Goal: Task Accomplishment & Management: Complete application form

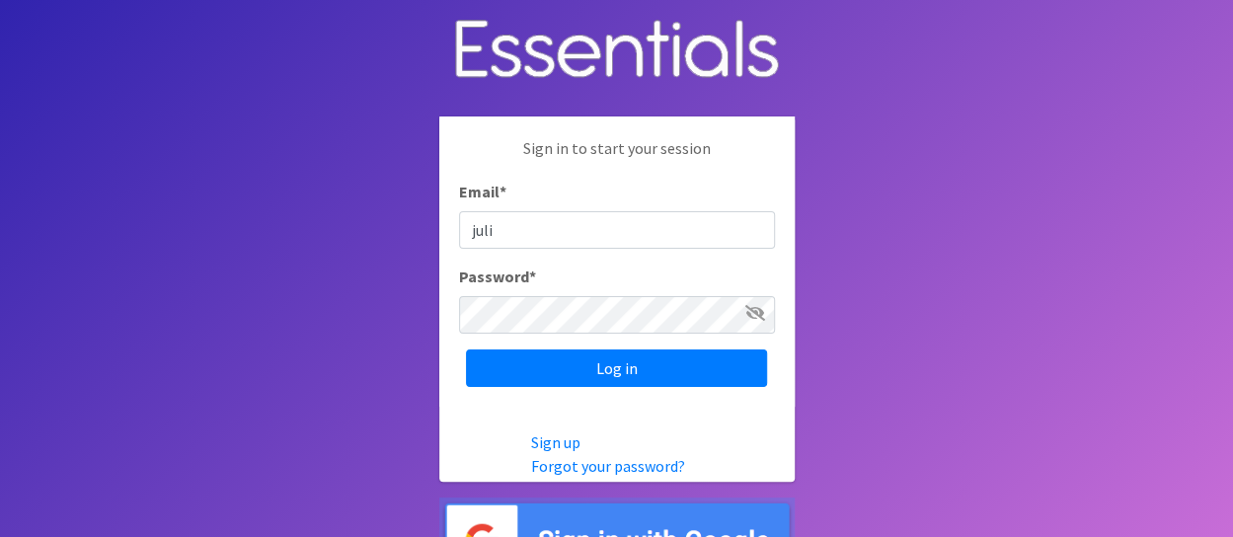
type input "[PERSON_NAME][EMAIL_ADDRESS][DOMAIN_NAME]"
click at [466, 349] on input "Log in" at bounding box center [616, 367] width 301 height 37
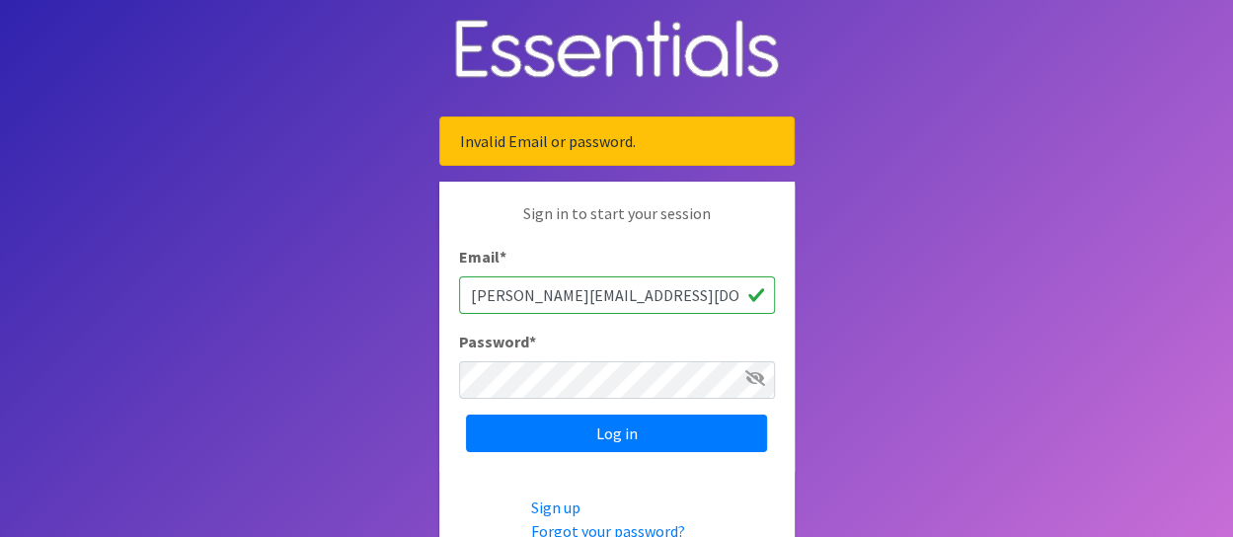
click at [760, 376] on icon at bounding box center [755, 378] width 20 height 16
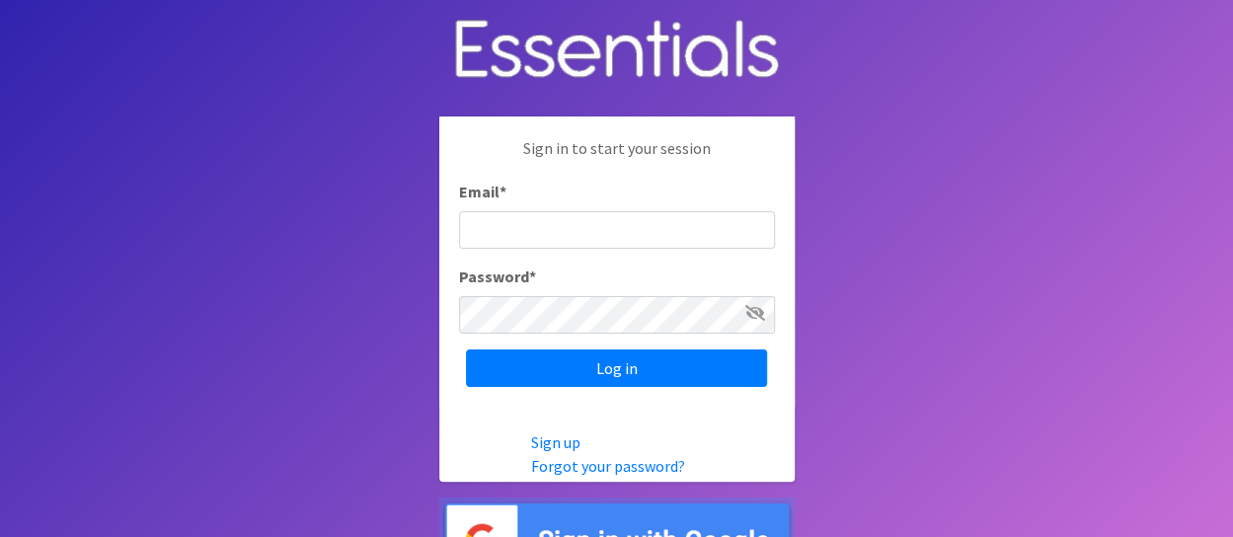
click at [623, 235] on input "Email *" at bounding box center [617, 229] width 316 height 37
type input "[PERSON_NAME][EMAIL_ADDRESS][DOMAIN_NAME]"
click at [750, 313] on icon at bounding box center [755, 313] width 20 height 16
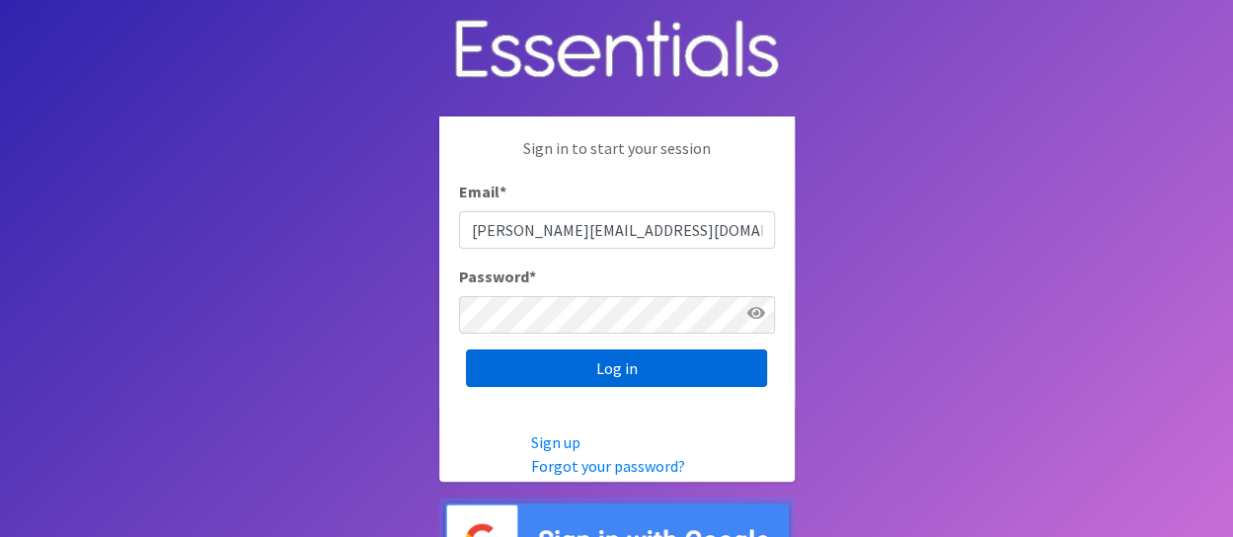
click at [614, 376] on input "Log in" at bounding box center [616, 367] width 301 height 37
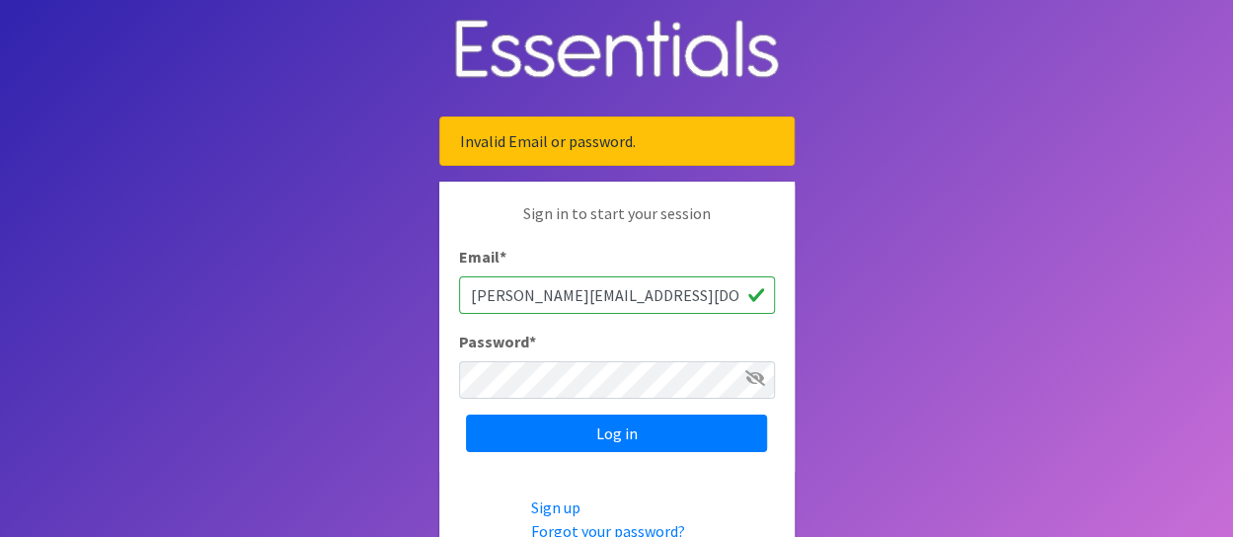
scroll to position [99, 0]
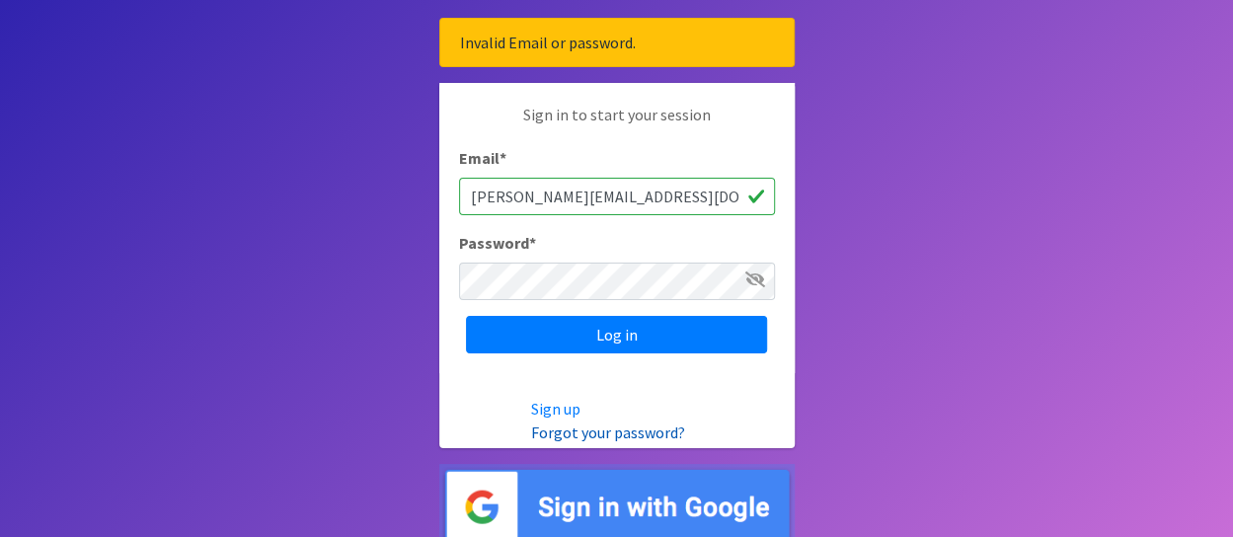
click at [607, 431] on link "Forgot your password?" at bounding box center [608, 432] width 154 height 20
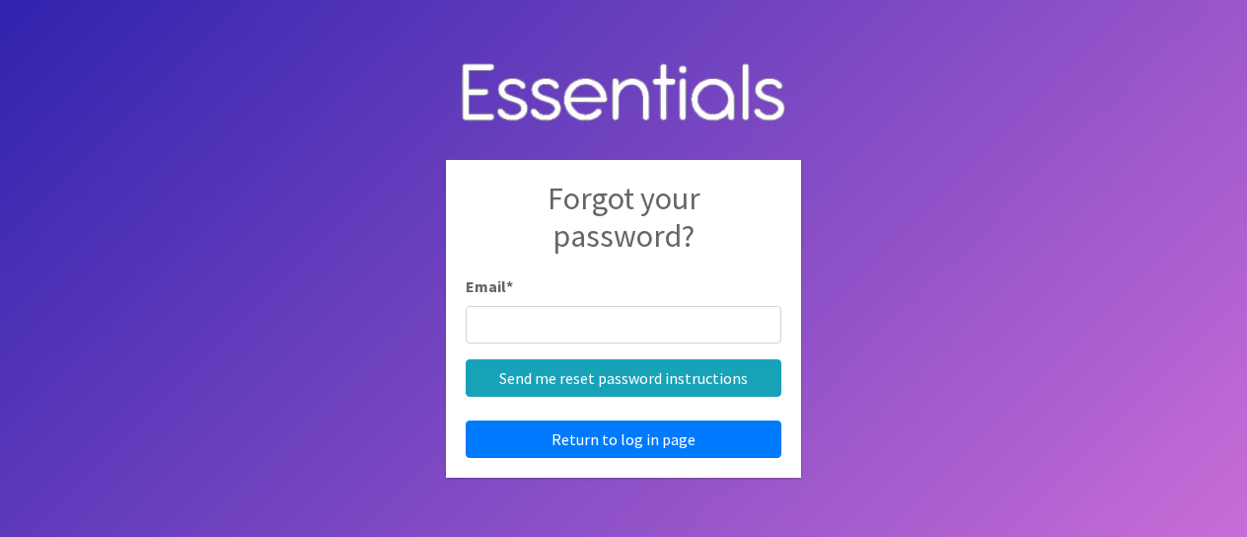
click at [641, 329] on input "Email *" at bounding box center [624, 324] width 316 height 37
type input "juliea@lfcs.org"
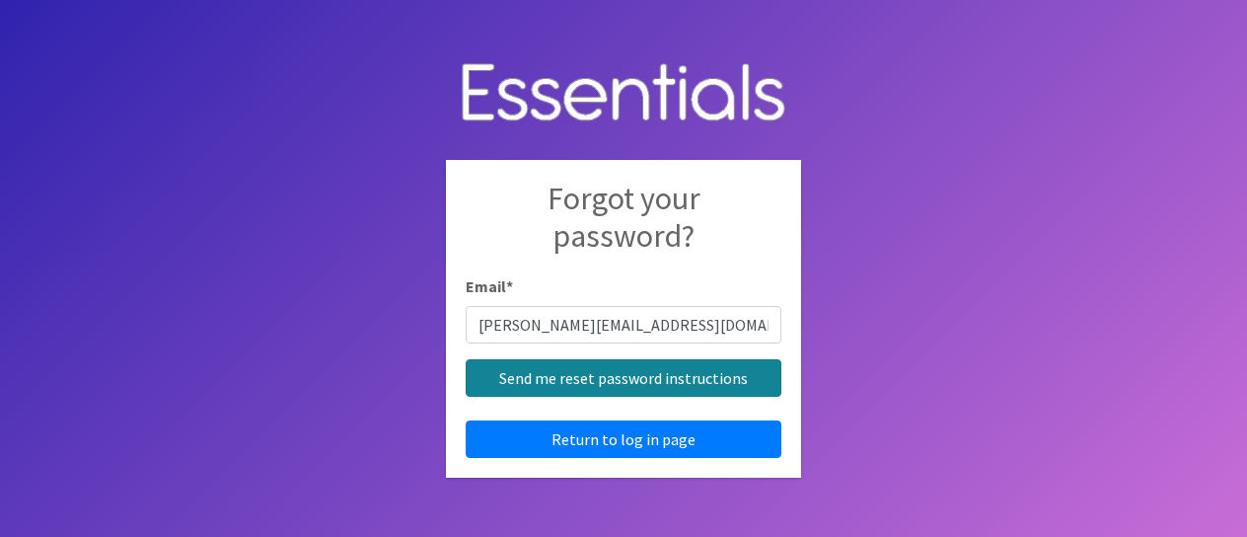
click at [590, 388] on input "Send me reset password instructions" at bounding box center [624, 377] width 316 height 37
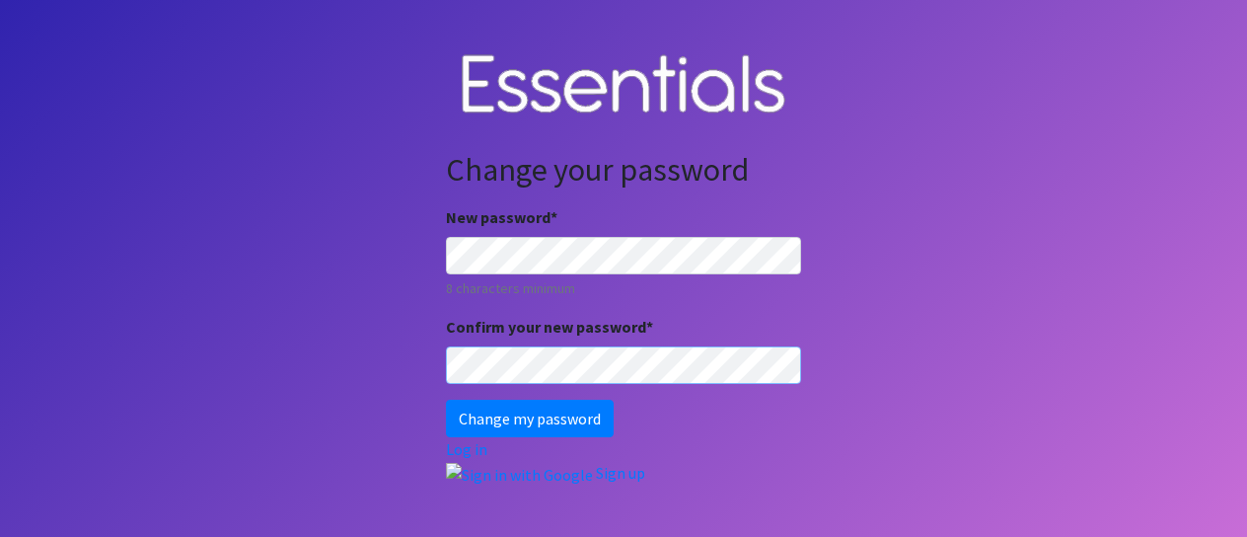
click at [446, 400] on input "Change my password" at bounding box center [530, 418] width 168 height 37
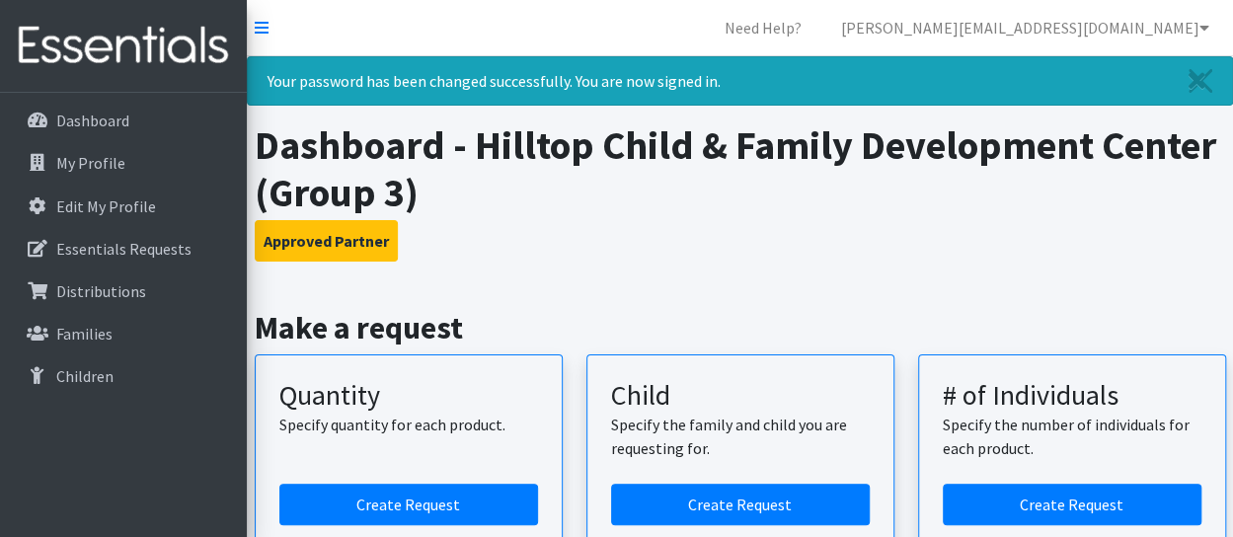
scroll to position [197, 0]
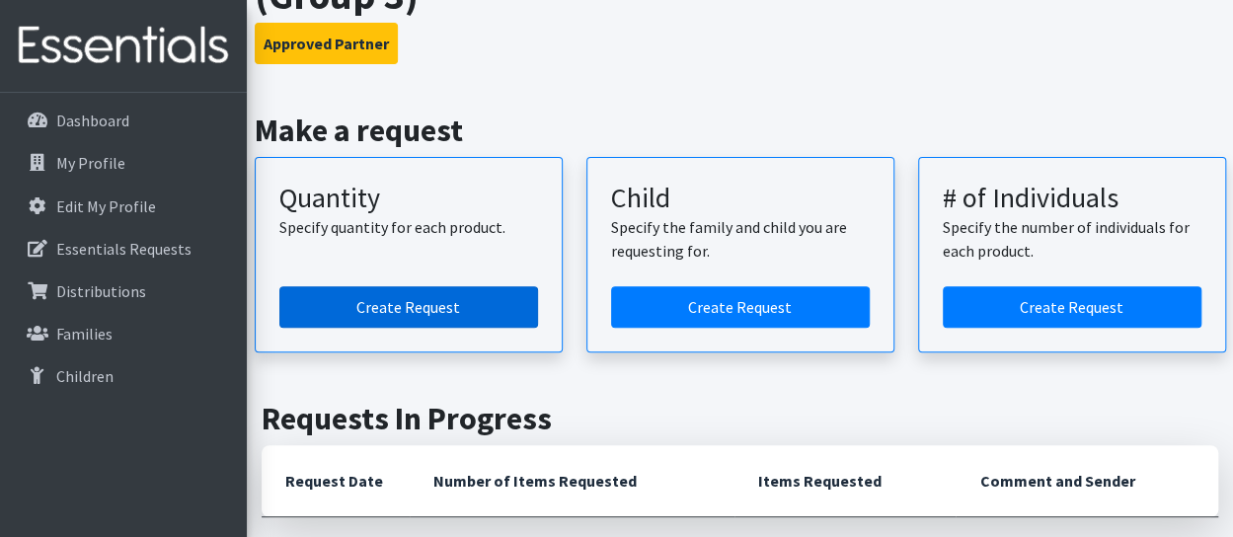
click at [484, 303] on link "Create Request" at bounding box center [408, 306] width 259 height 41
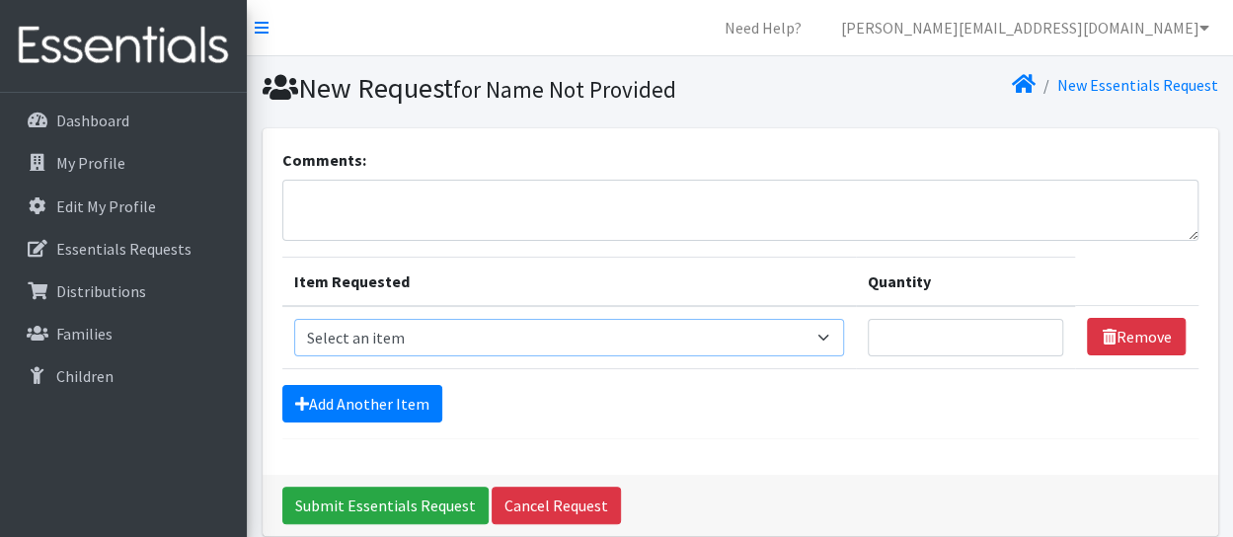
click at [427, 338] on select "Select an item Size 0/Newborn Size 1 Size 2 Size 3 Size 4 Size 5 Size 6 Size 7 …" at bounding box center [569, 337] width 551 height 37
click at [149, 294] on link "Distributions" at bounding box center [123, 290] width 231 height 39
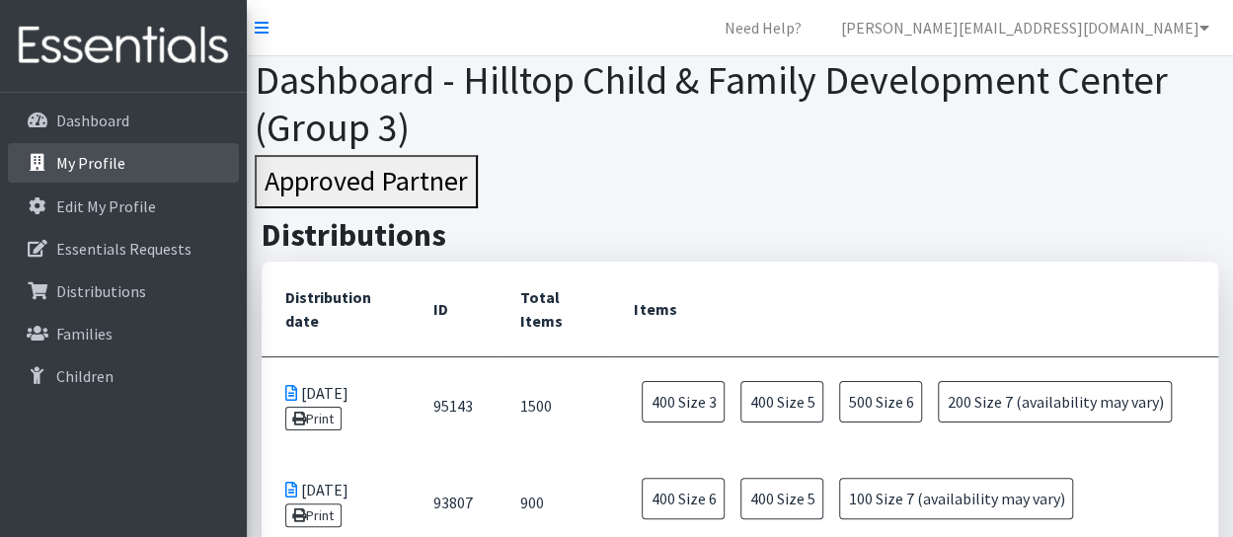
click at [106, 179] on link "My Profile" at bounding box center [123, 162] width 231 height 39
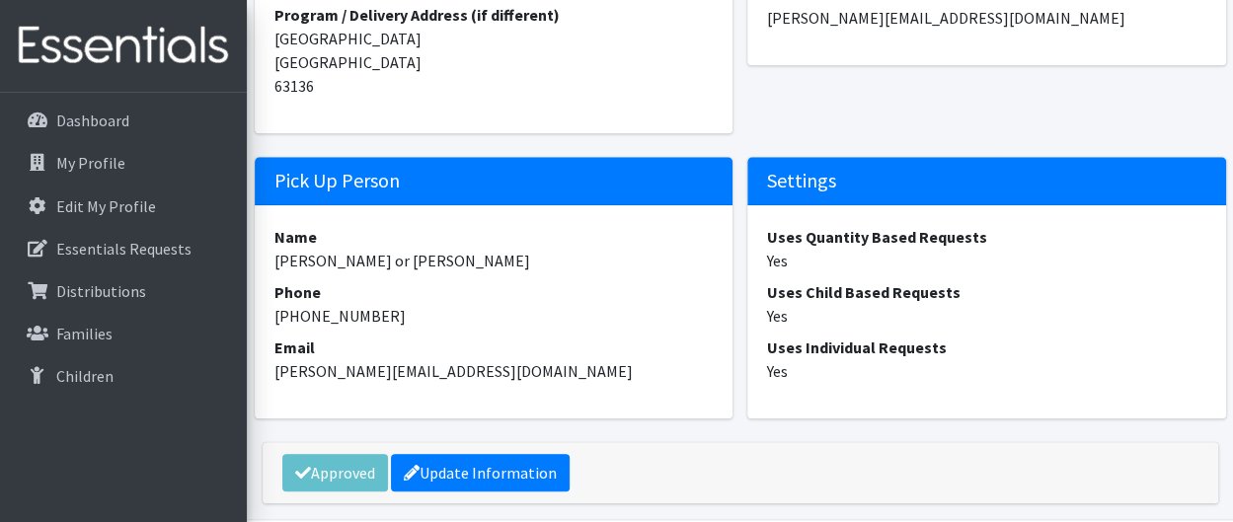
scroll to position [760, 0]
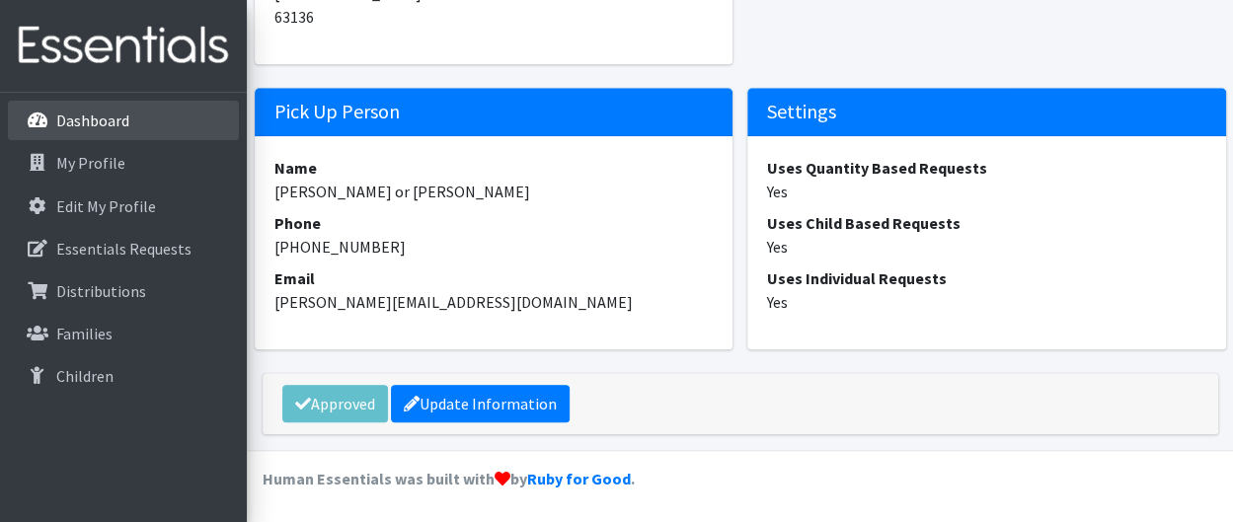
click at [64, 125] on p "Dashboard" at bounding box center [92, 121] width 73 height 20
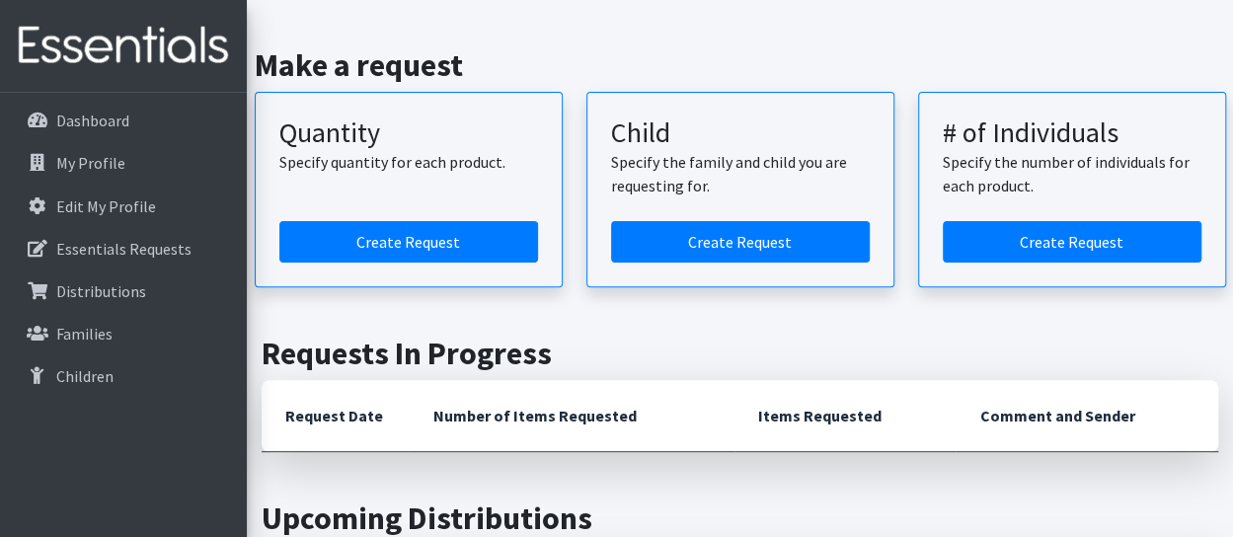
scroll to position [99, 0]
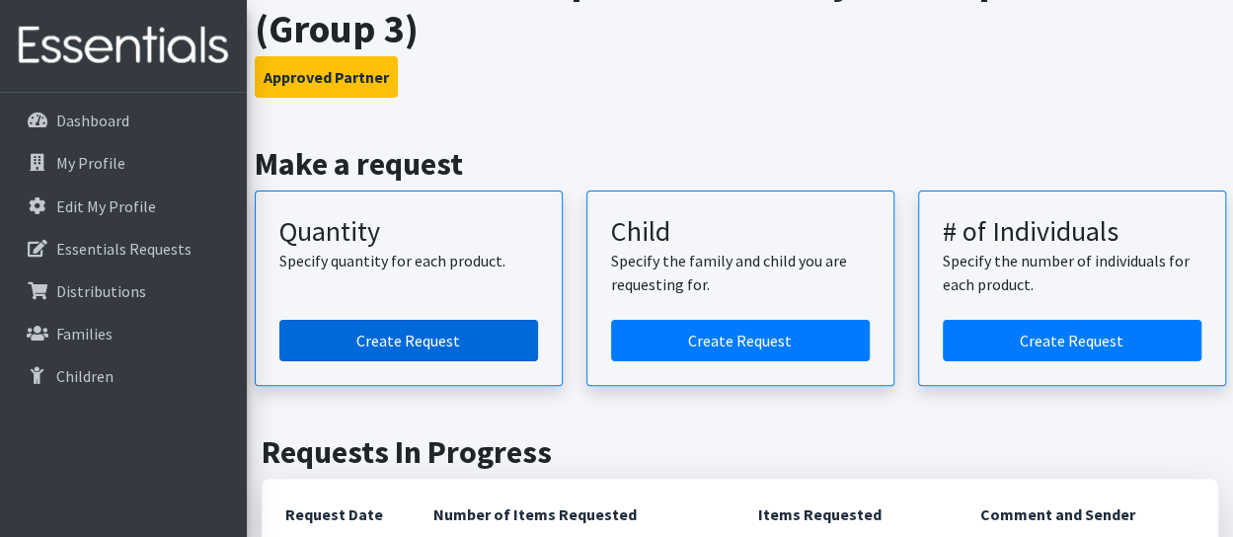
click at [416, 337] on link "Create Request" at bounding box center [408, 340] width 259 height 41
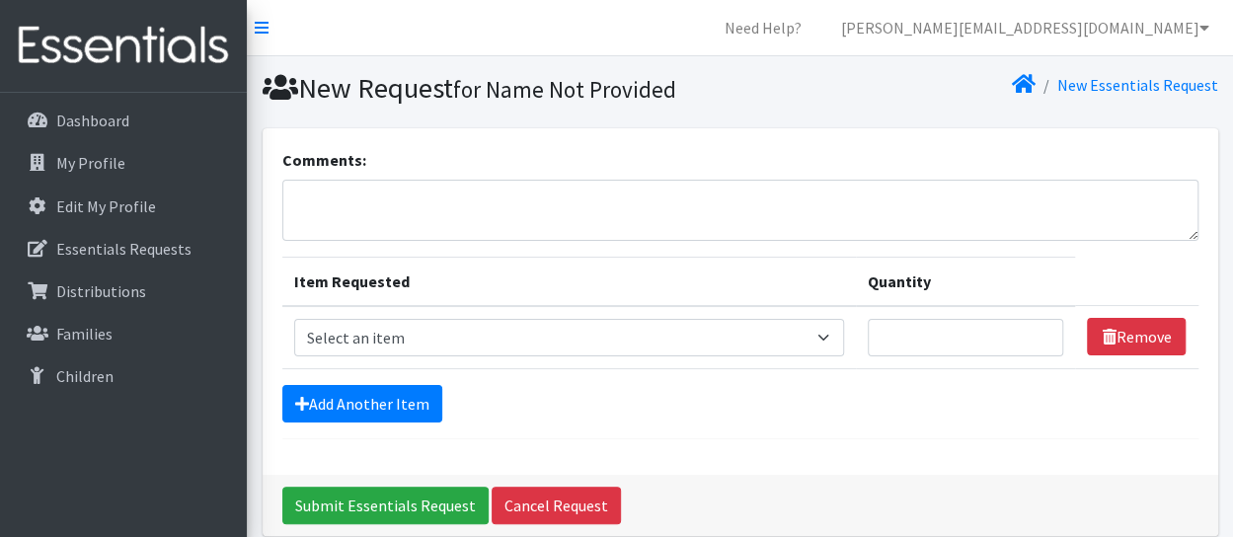
scroll to position [85, 0]
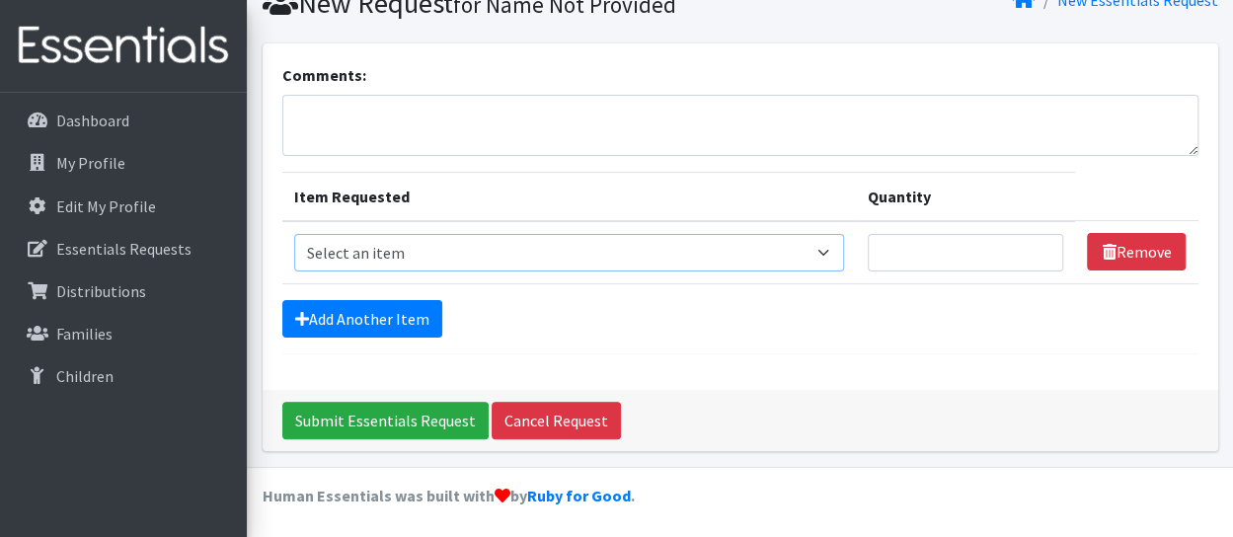
click at [403, 262] on select "Select an item Size 0/Newborn Size 1 Size 2 Size 3 Size 4 Size 5 Size 6 Size 7 …" at bounding box center [569, 252] width 551 height 37
select select "1094"
click at [294, 234] on select "Select an item Size 0/Newborn Size 1 Size 2 Size 3 Size 4 Size 5 Size 6 Size 7 …" at bounding box center [569, 252] width 551 height 37
click at [896, 251] on input "Quantity" at bounding box center [964, 252] width 195 height 37
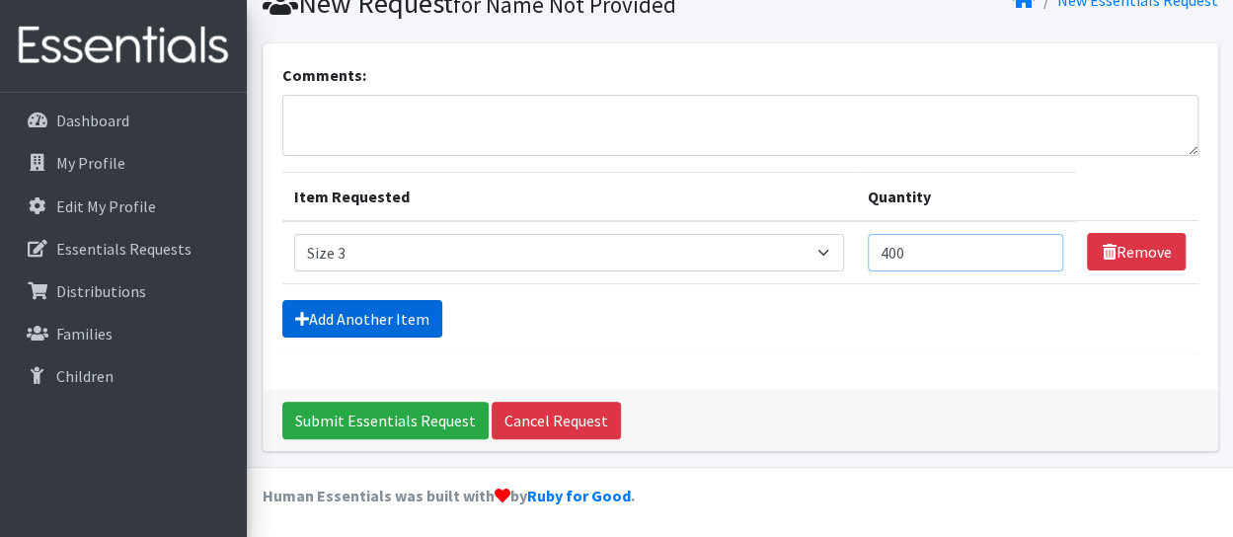
type input "400"
click at [367, 327] on link "Add Another Item" at bounding box center [362, 318] width 160 height 37
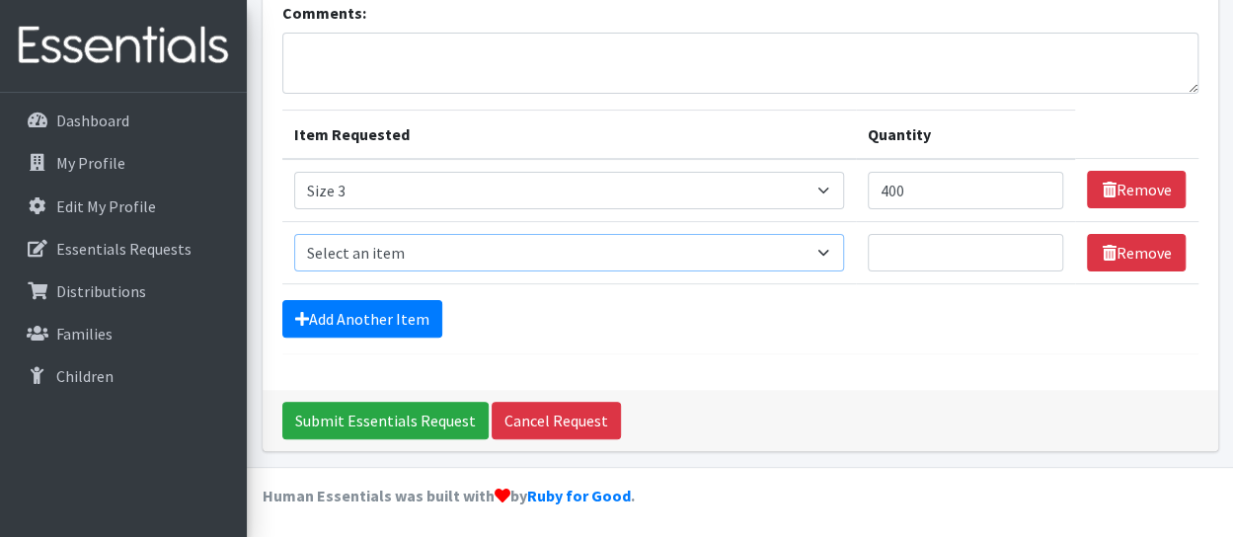
click at [339, 242] on select "Select an item Size 0/Newborn Size 1 Size 2 Size 3 Size 4 Size 5 Size 6 Size 7 …" at bounding box center [569, 252] width 551 height 37
select select "1097"
click at [294, 234] on select "Select an item Size 0/Newborn Size 1 Size 2 Size 3 Size 4 Size 5 Size 6 Size 7 …" at bounding box center [569, 252] width 551 height 37
click at [894, 242] on input "Quantity" at bounding box center [964, 252] width 195 height 37
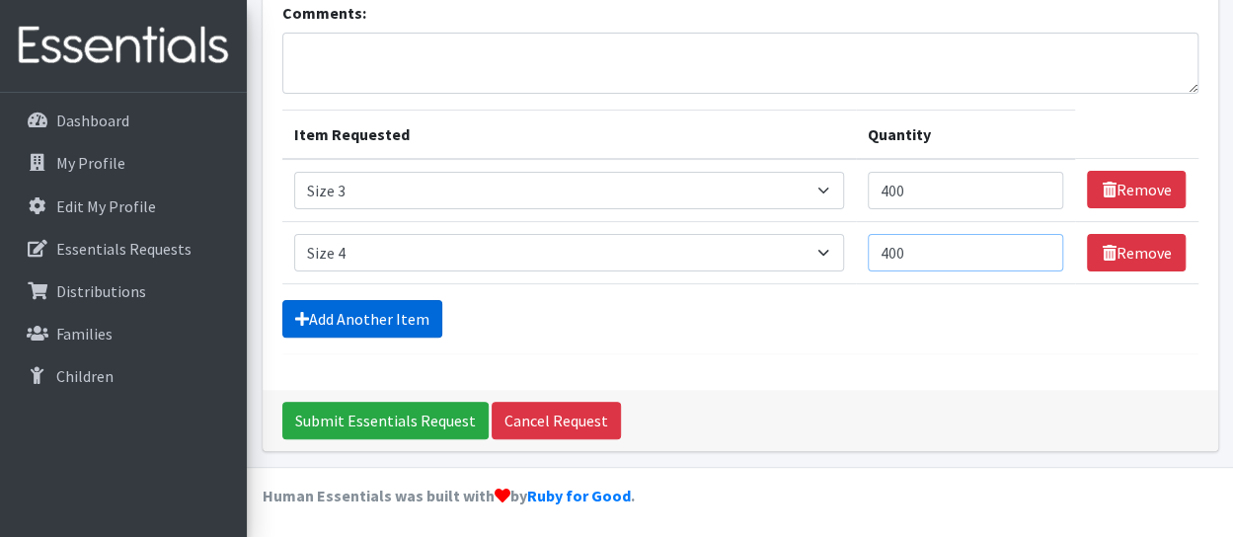
type input "400"
click at [410, 307] on link "Add Another Item" at bounding box center [362, 318] width 160 height 37
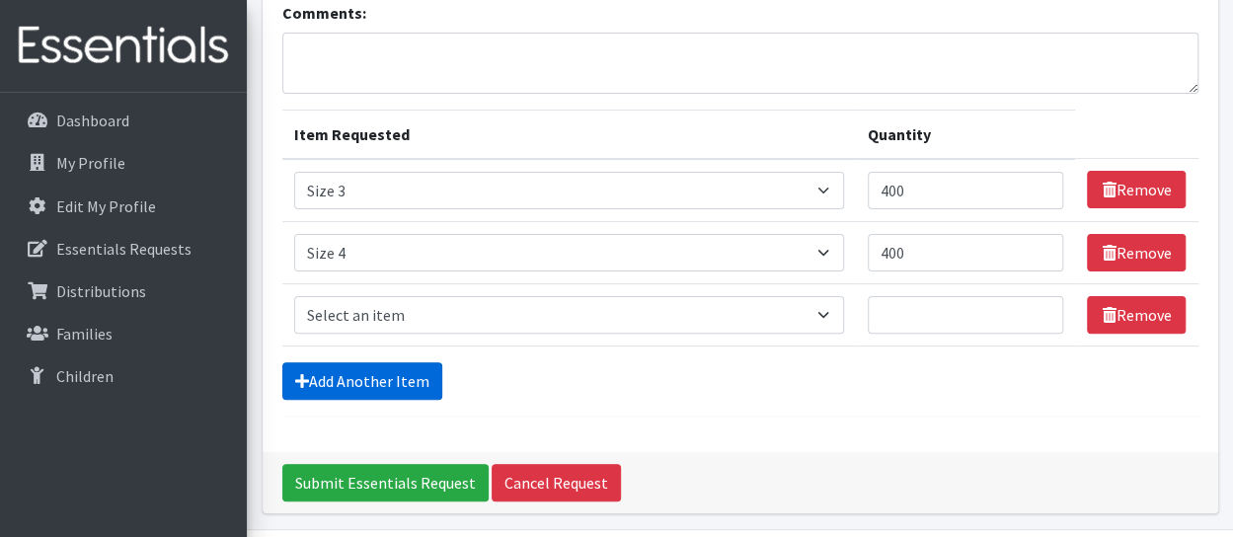
scroll to position [209, 0]
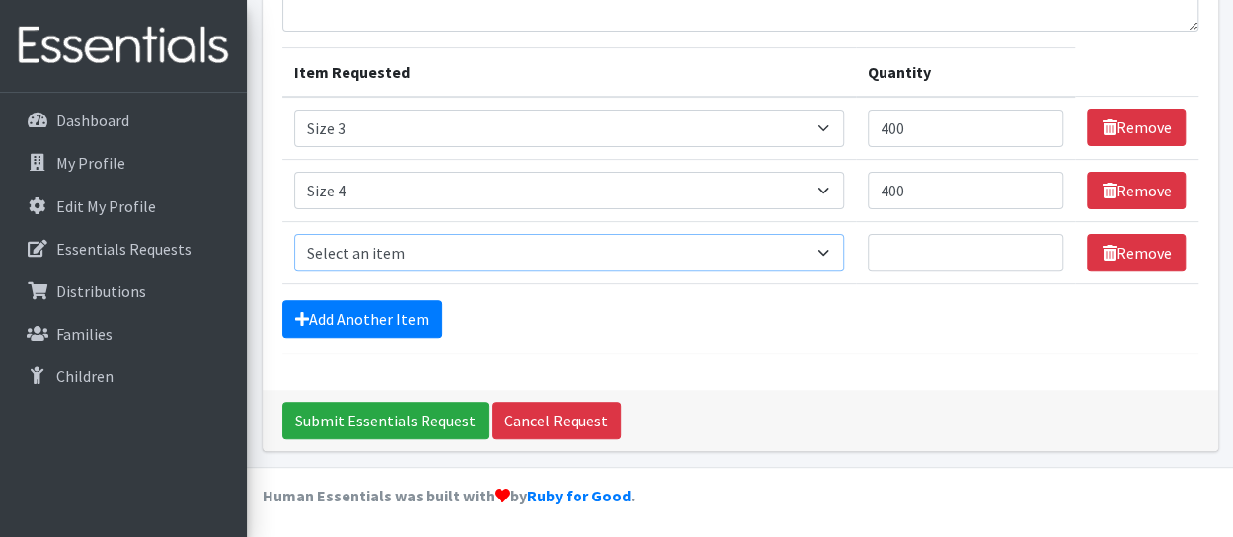
click at [361, 242] on select "Select an item Size 0/Newborn Size 1 Size 2 Size 3 Size 4 Size 5 Size 6 Size 7 …" at bounding box center [569, 252] width 551 height 37
select select "1098"
click at [294, 234] on select "Select an item Size 0/Newborn Size 1 Size 2 Size 3 Size 4 Size 5 Size 6 Size 7 …" at bounding box center [569, 252] width 551 height 37
click at [833, 128] on select "Select an item Size 0/Newborn Size 1 Size 2 Size 3 Size 4 Size 5 Size 6 Size 7 …" at bounding box center [569, 128] width 551 height 37
select select "1097"
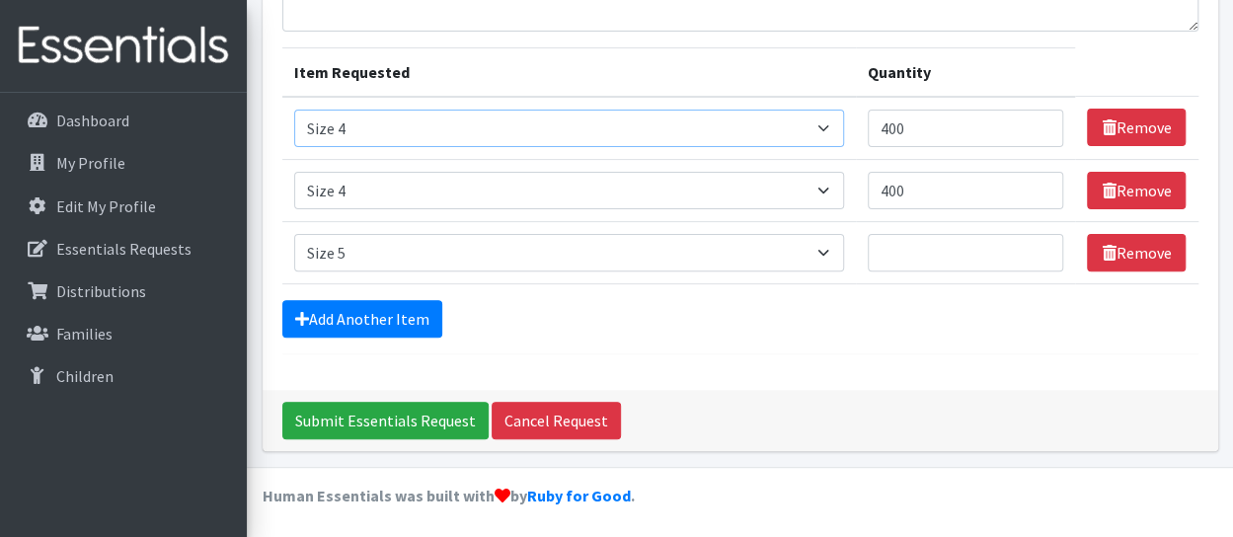
click at [294, 110] on select "Select an item Size 0/Newborn Size 1 Size 2 Size 3 Size 4 Size 5 Size 6 Size 7 …" at bounding box center [569, 128] width 551 height 37
click at [364, 194] on select "Select an item Size 0/Newborn Size 1 Size 2 Size 3 Size 4 Size 5 Size 6 Size 7 …" at bounding box center [569, 190] width 551 height 37
select select "1098"
click at [294, 172] on select "Select an item Size 0/Newborn Size 1 Size 2 Size 3 Size 4 Size 5 Size 6 Size 7 …" at bounding box center [569, 190] width 551 height 37
click at [363, 256] on select "Select an item Size 0/Newborn Size 1 Size 2 Size 3 Size 4 Size 5 Size 6 Size 7 …" at bounding box center [569, 252] width 551 height 37
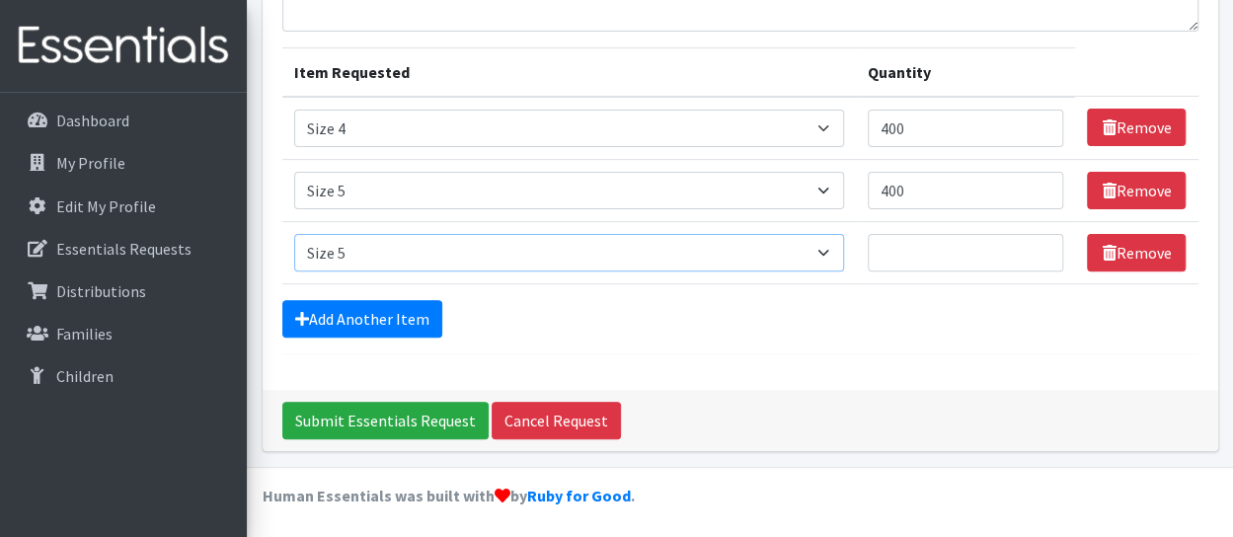
select select "1100"
click at [294, 234] on select "Select an item Size 0/Newborn Size 1 Size 2 Size 3 Size 4 Size 5 Size 6 Size 7 …" at bounding box center [569, 252] width 551 height 37
click at [363, 315] on link "Add Another Item" at bounding box center [362, 318] width 160 height 37
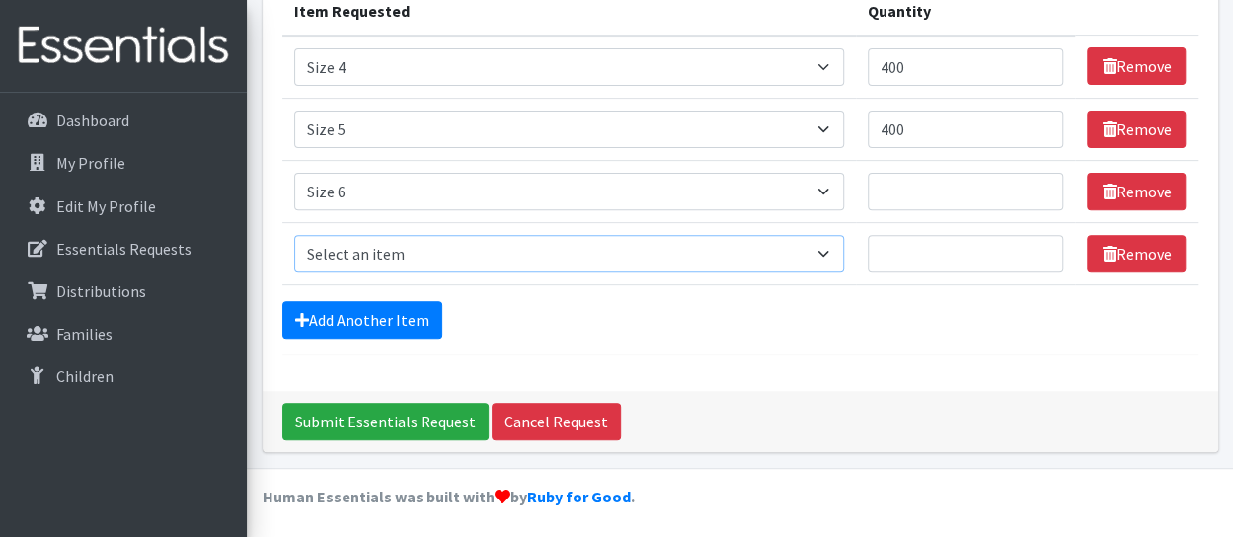
click at [361, 246] on select "Select an item Size 0/Newborn Size 1 Size 2 Size 3 Size 4 Size 5 Size 6 Size 7 …" at bounding box center [569, 253] width 551 height 37
select select "6073"
click at [294, 235] on select "Select an item Size 0/Newborn Size 1 Size 2 Size 3 Size 4 Size 5 Size 6 Size 7 …" at bounding box center [569, 253] width 551 height 37
click at [926, 188] on input "Quantity" at bounding box center [964, 191] width 195 height 37
type input "500"
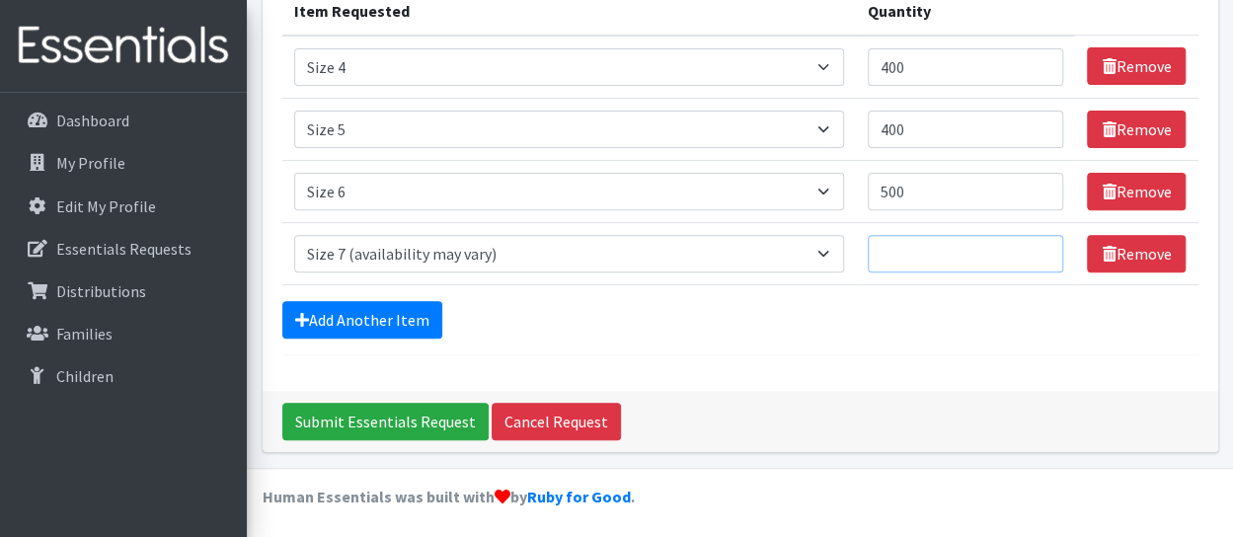
click at [920, 262] on input "Quantity" at bounding box center [964, 253] width 195 height 37
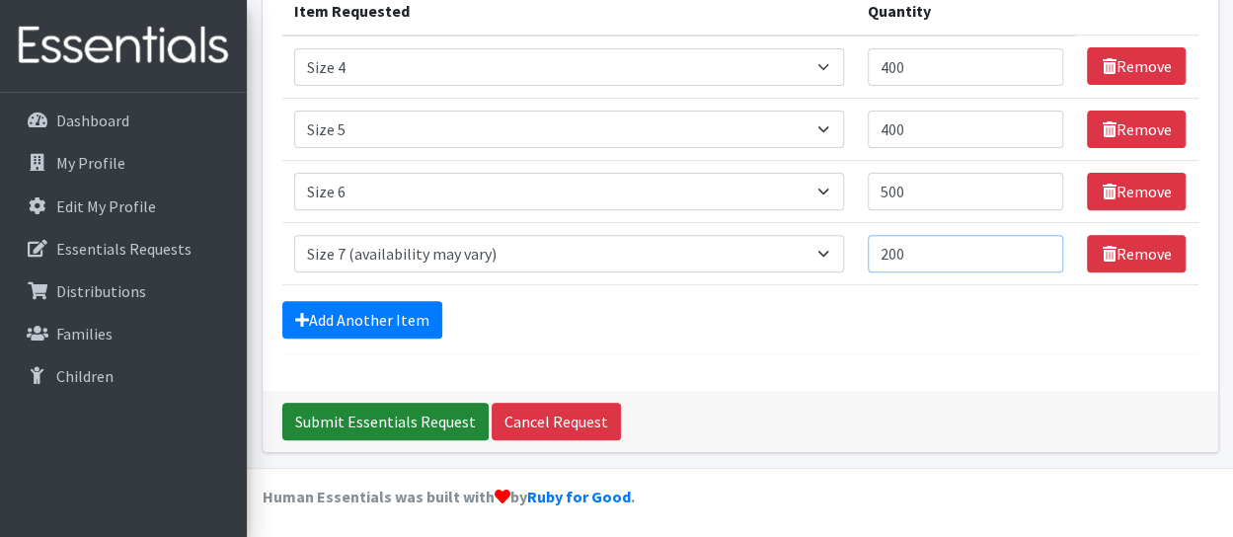
type input "200"
click at [405, 427] on input "Submit Essentials Request" at bounding box center [385, 421] width 206 height 37
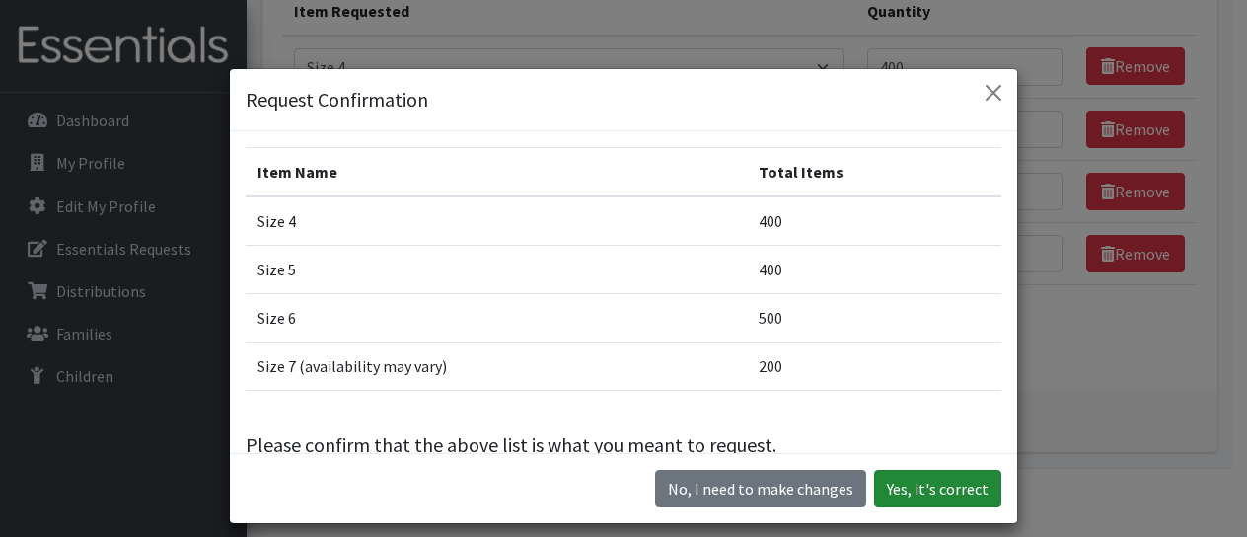
click at [937, 496] on button "Yes, it's correct" at bounding box center [937, 488] width 127 height 37
